Goal: Task Accomplishment & Management: Use online tool/utility

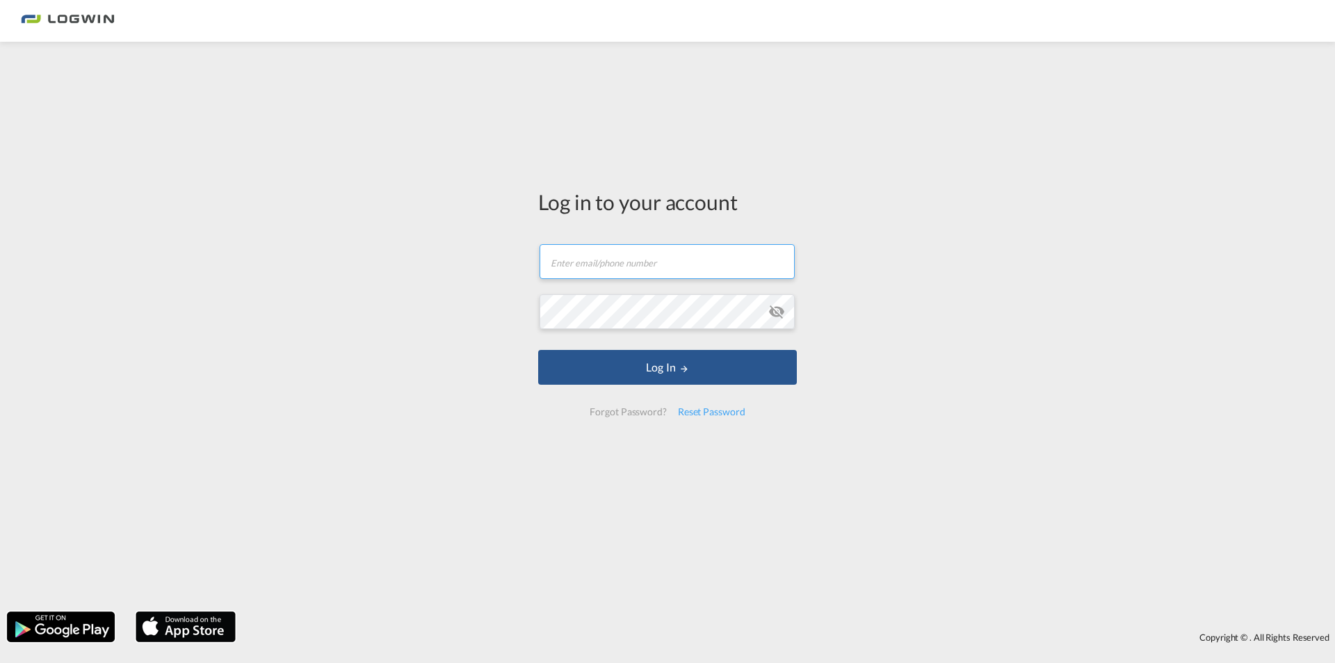
click at [599, 268] on input "text" at bounding box center [667, 261] width 255 height 35
paste input "[PERSON_NAME][EMAIL_ADDRESS][DOMAIN_NAME]"
type input "[PERSON_NAME][EMAIL_ADDRESS][DOMAIN_NAME]"
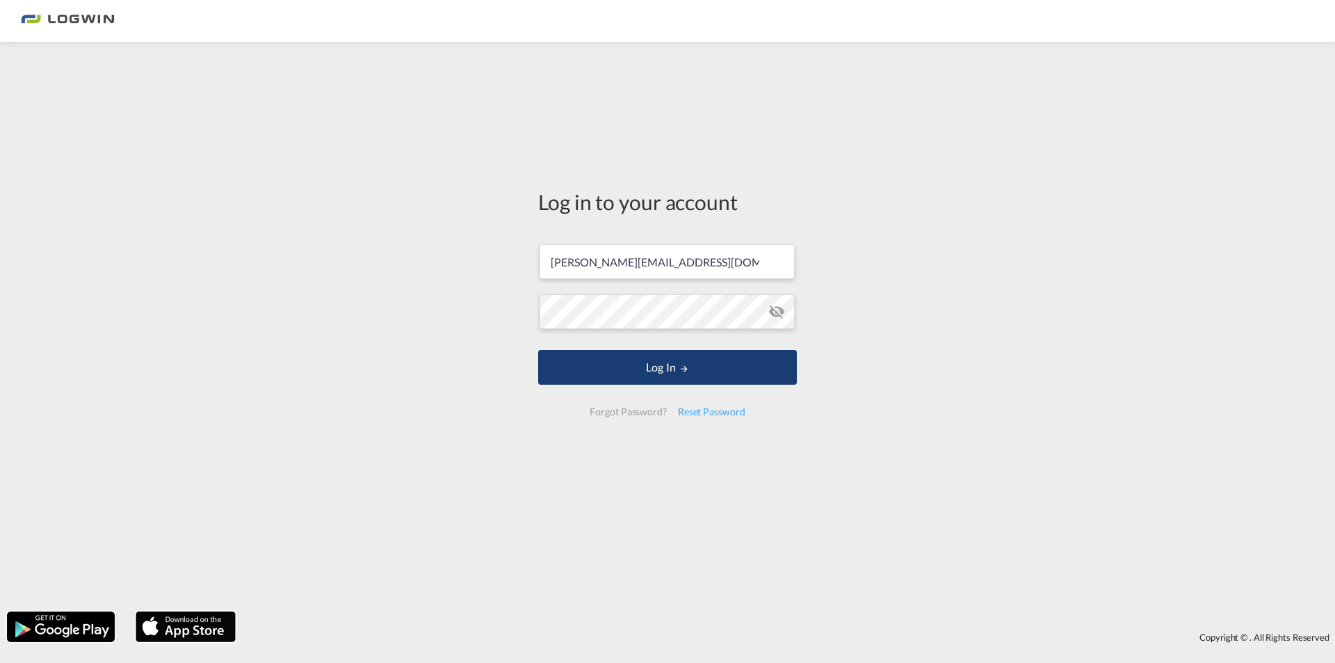
click at [698, 359] on button "Log In" at bounding box center [667, 367] width 259 height 35
